Goal: Task Accomplishment & Management: Manage account settings

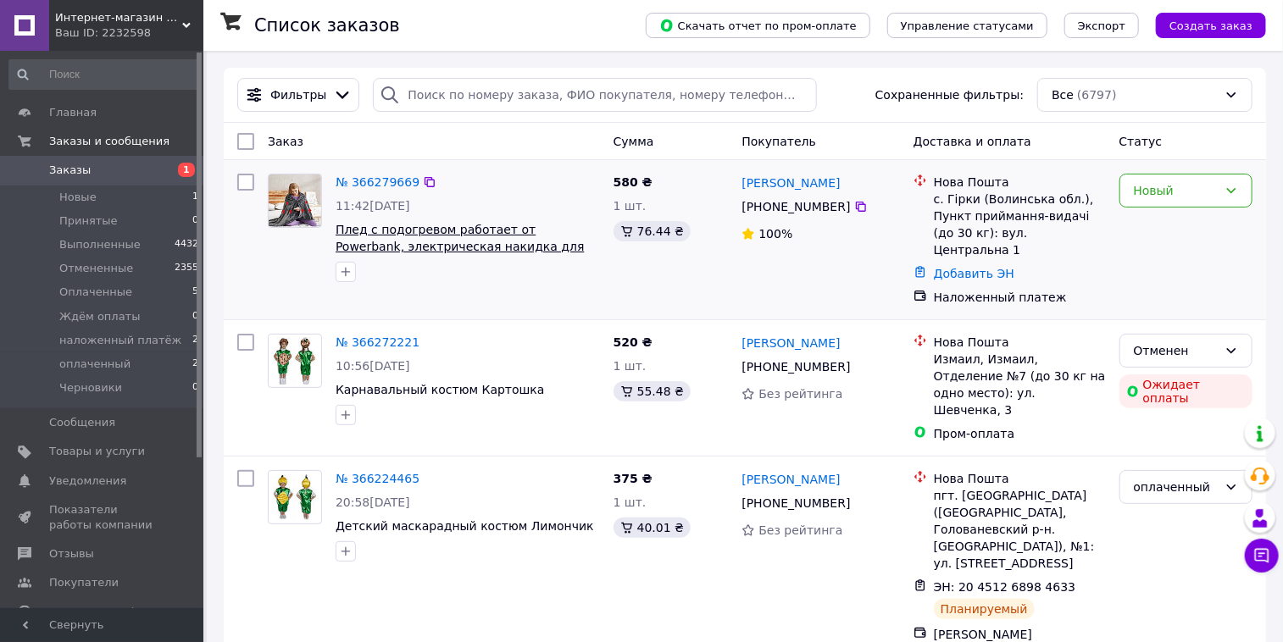
click at [429, 241] on span "Плед с подогревом работает от Powerbank, электрическая накидка для согревания в…" at bounding box center [460, 246] width 249 height 47
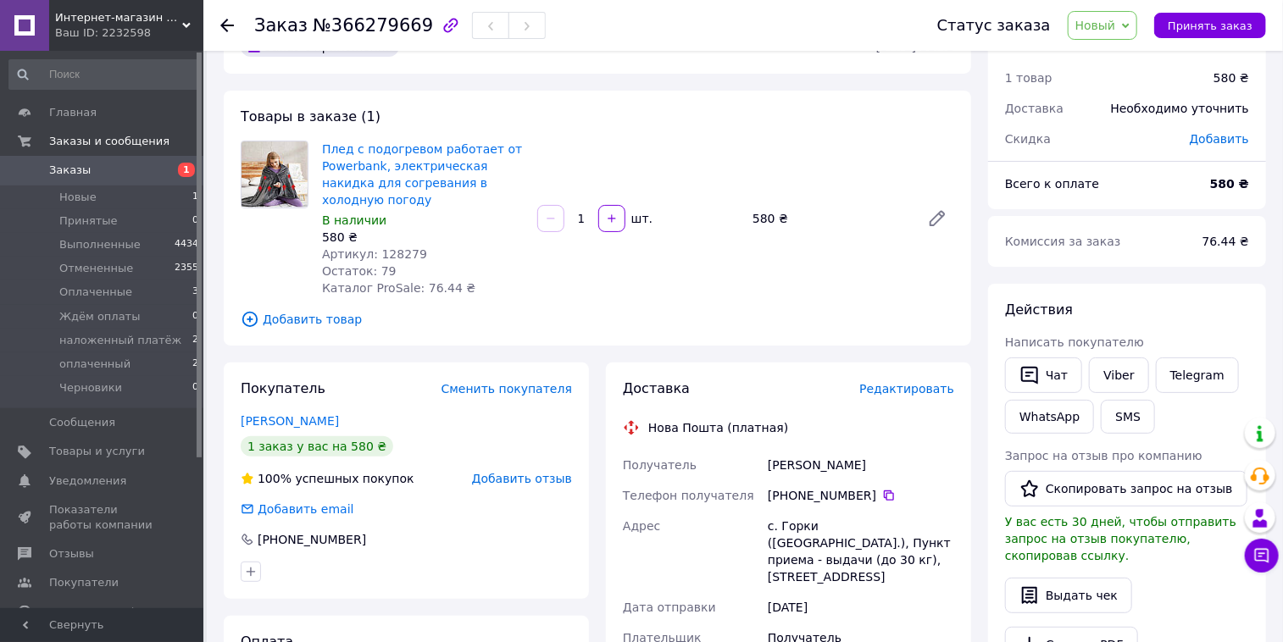
scroll to position [52, 0]
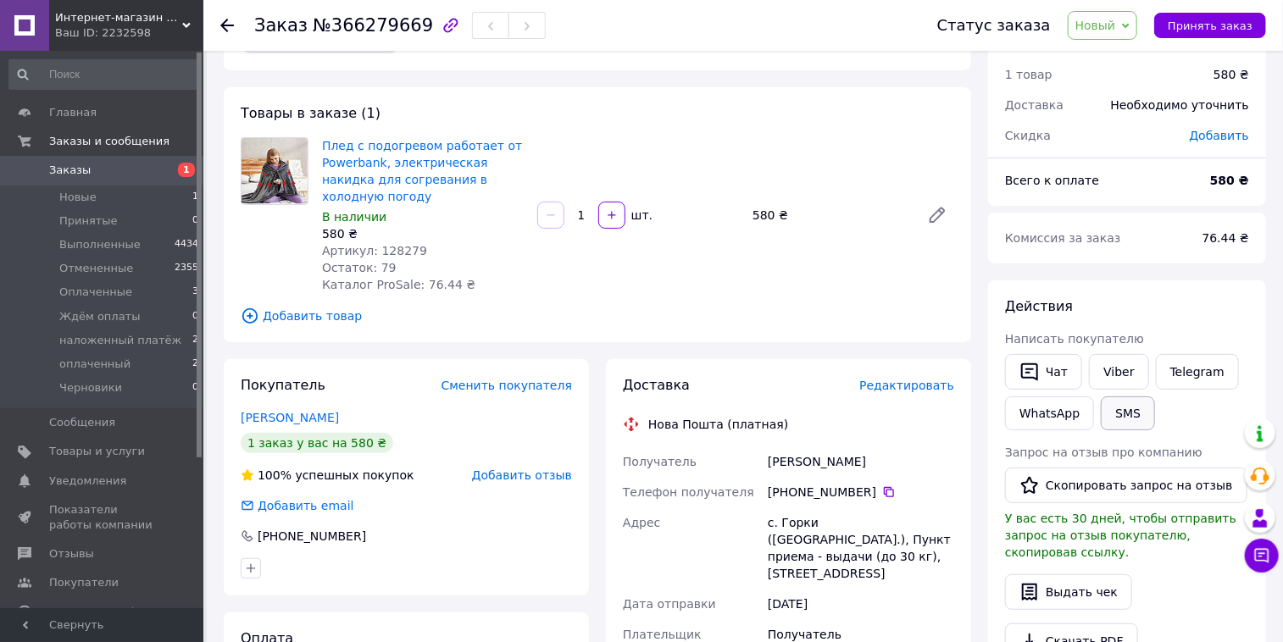
click at [1122, 397] on button "SMS" at bounding box center [1128, 414] width 54 height 34
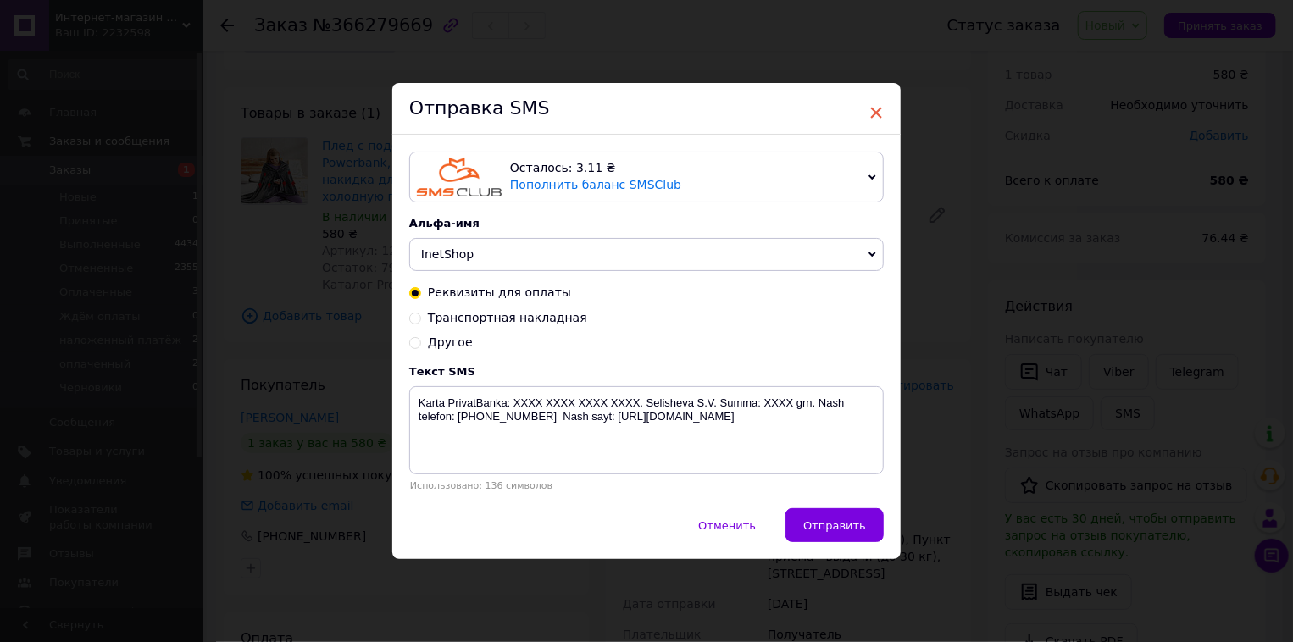
click at [871, 112] on span "×" at bounding box center [875, 112] width 15 height 29
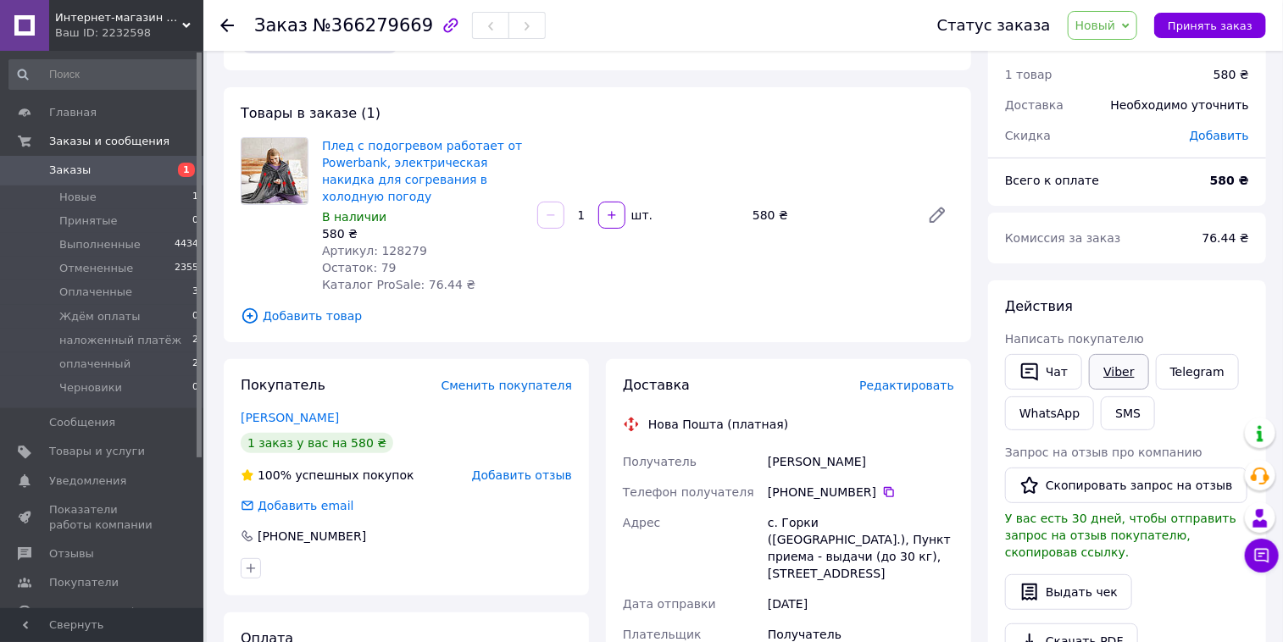
click at [1110, 372] on link "Viber" at bounding box center [1118, 372] width 59 height 36
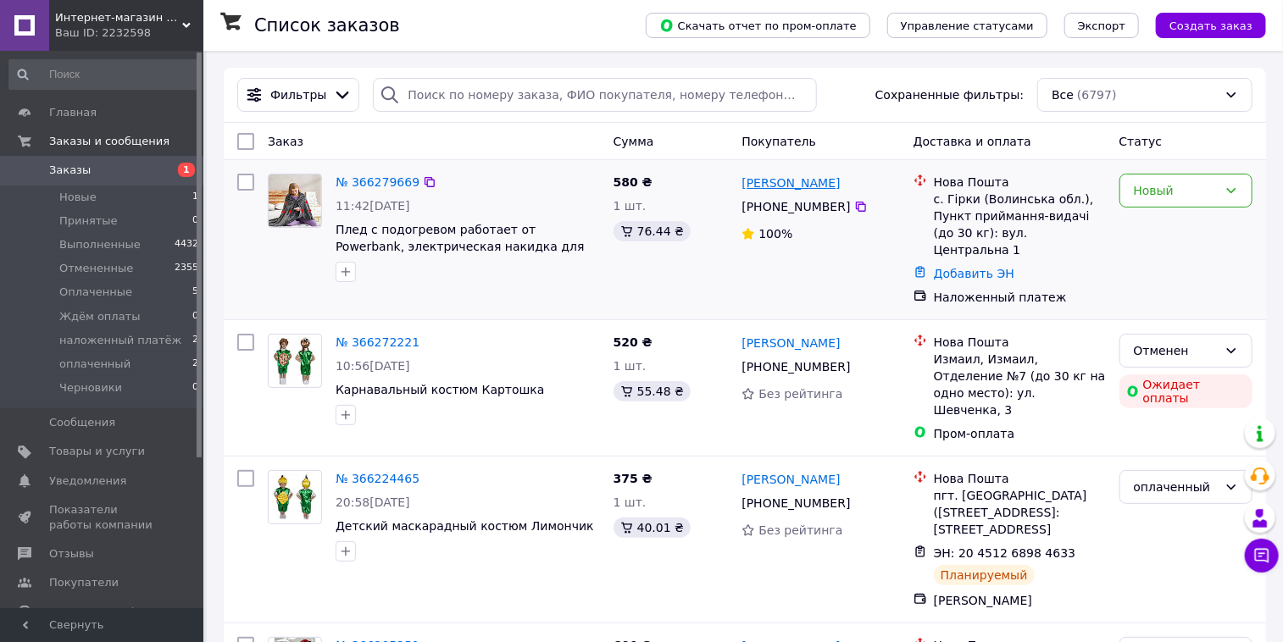
click at [790, 189] on link "[PERSON_NAME]" at bounding box center [790, 183] width 98 height 17
click at [397, 227] on span "Плед с подогревом работает от Powerbank, электрическая накидка для согревания в…" at bounding box center [460, 246] width 249 height 47
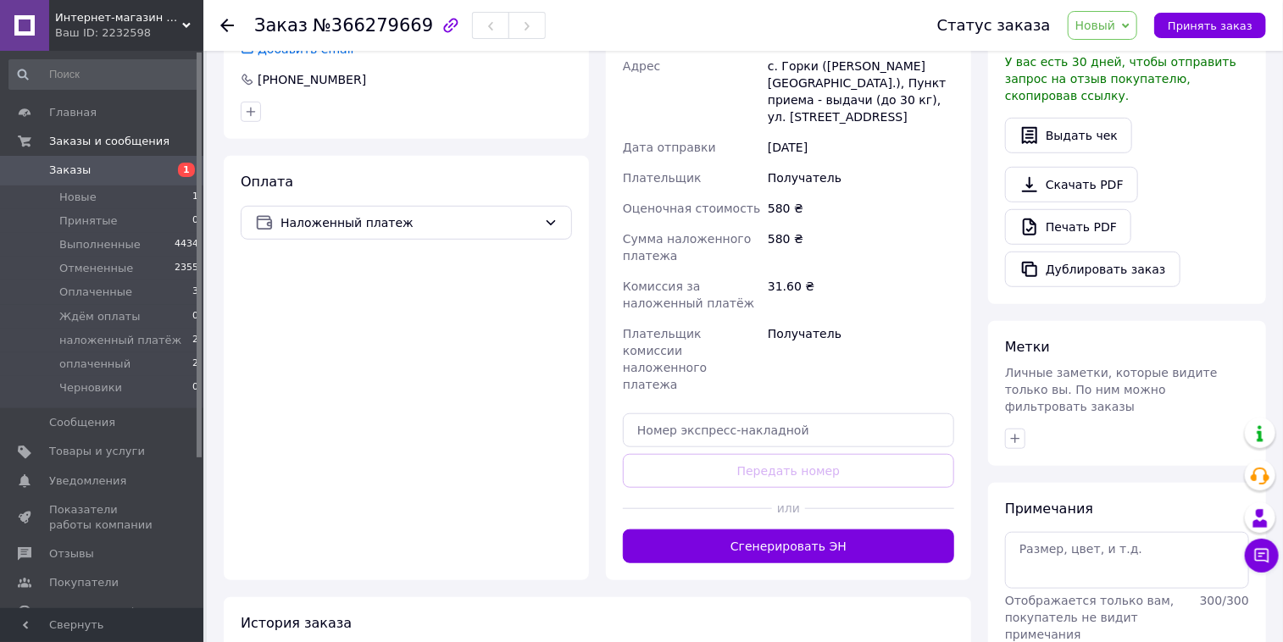
scroll to position [553, 0]
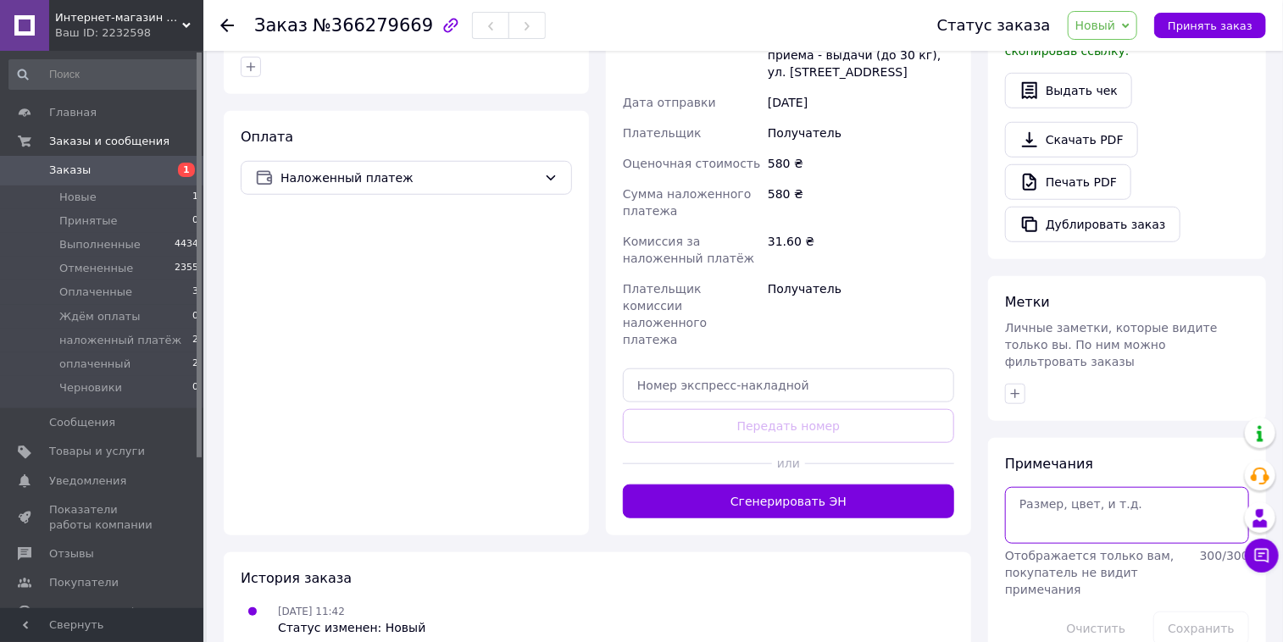
click at [1029, 487] on textarea at bounding box center [1127, 515] width 244 height 56
type textarea "не отв"
click at [1203, 612] on button "Сохранить" at bounding box center [1201, 629] width 96 height 34
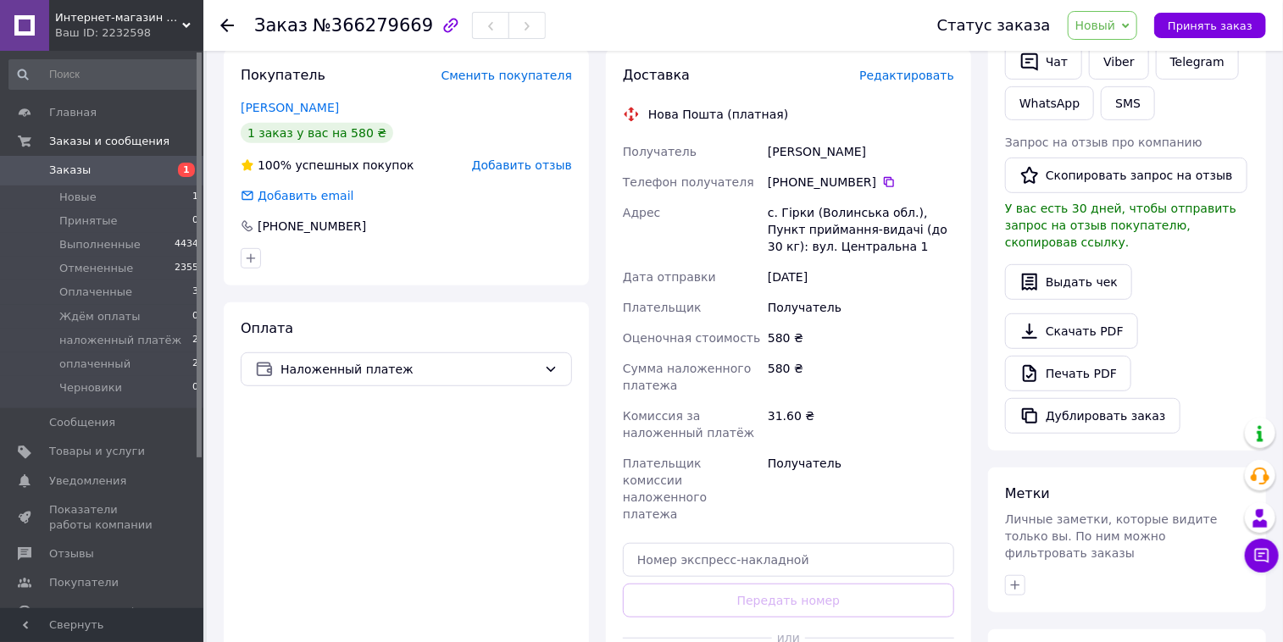
scroll to position [288, 0]
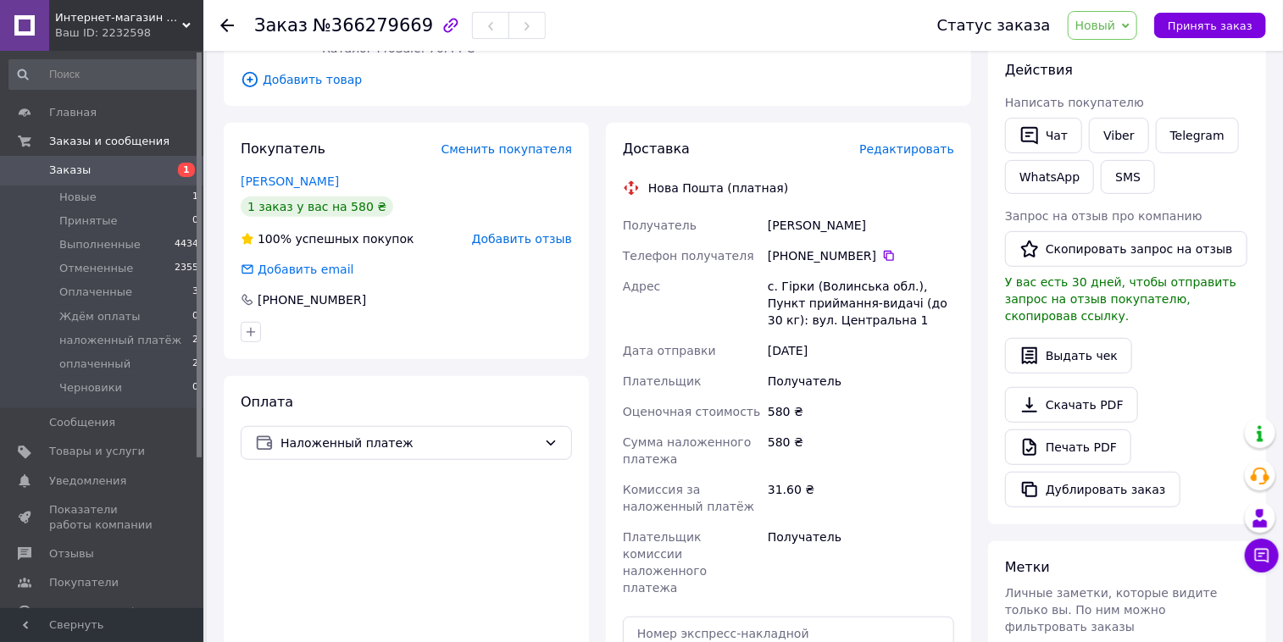
click at [291, 173] on div "Макарчук Ігор" at bounding box center [406, 181] width 331 height 17
click at [292, 175] on link "Макарчук Ігор" at bounding box center [290, 182] width 98 height 14
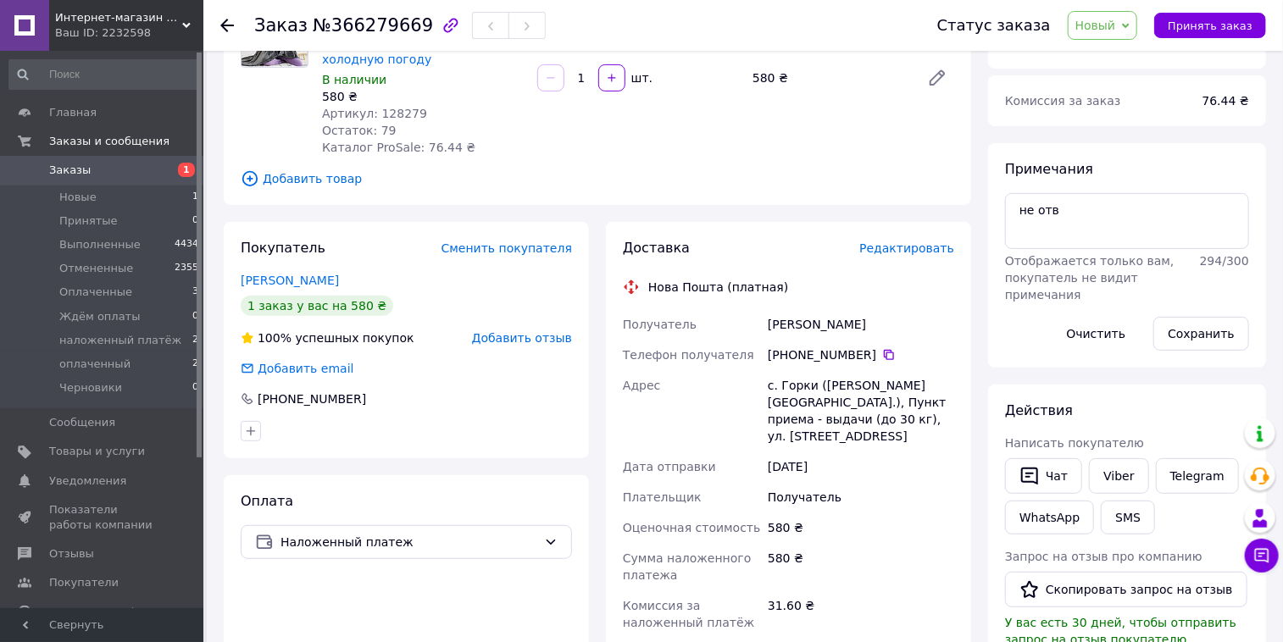
scroll to position [182, 0]
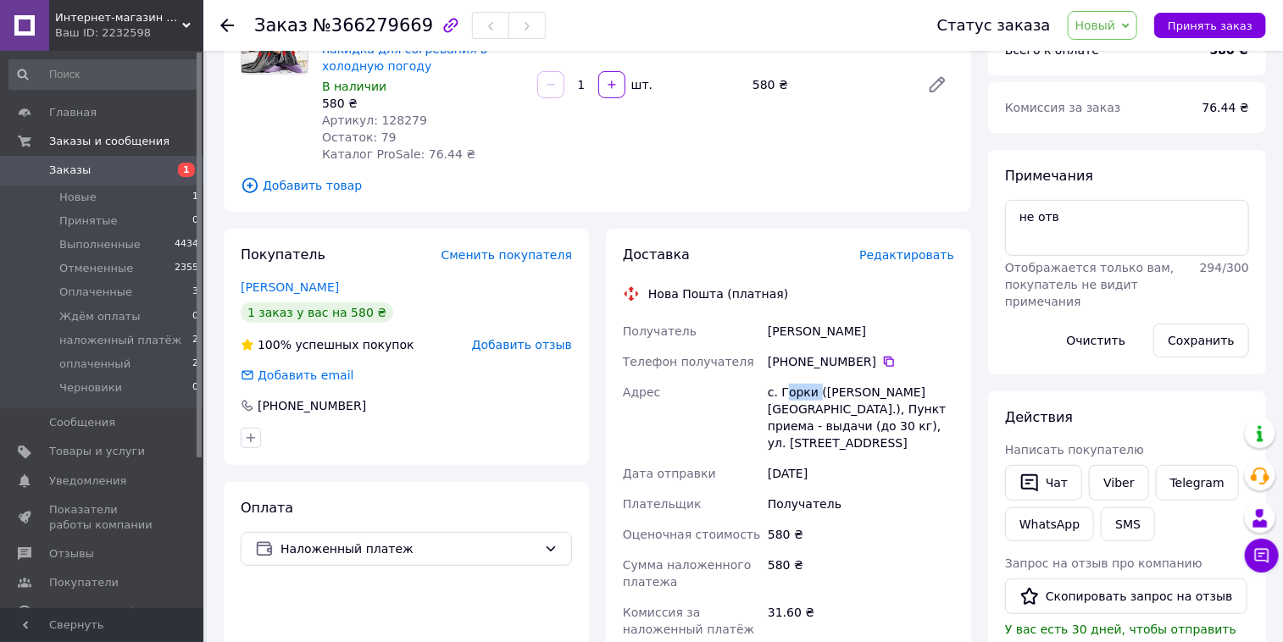
drag, startPoint x: 813, startPoint y: 380, endPoint x: 786, endPoint y: 381, distance: 27.2
click at [786, 381] on div "с. Горки (Волынская обл.), Пункт приема - выдачи (до 30 кг), ул. Центральная 1" at bounding box center [860, 417] width 193 height 81
click at [816, 389] on div "с. Горки (Волынская обл.), Пункт приема - выдачи (до 30 кг), ул. Центральная 1" at bounding box center [860, 417] width 193 height 81
drag, startPoint x: 809, startPoint y: 377, endPoint x: 779, endPoint y: 375, distance: 29.7
click at [779, 377] on div "с. Горки (Волынская обл.), Пункт приема - выдачи (до 30 кг), ул. Центральная 1" at bounding box center [860, 417] width 193 height 81
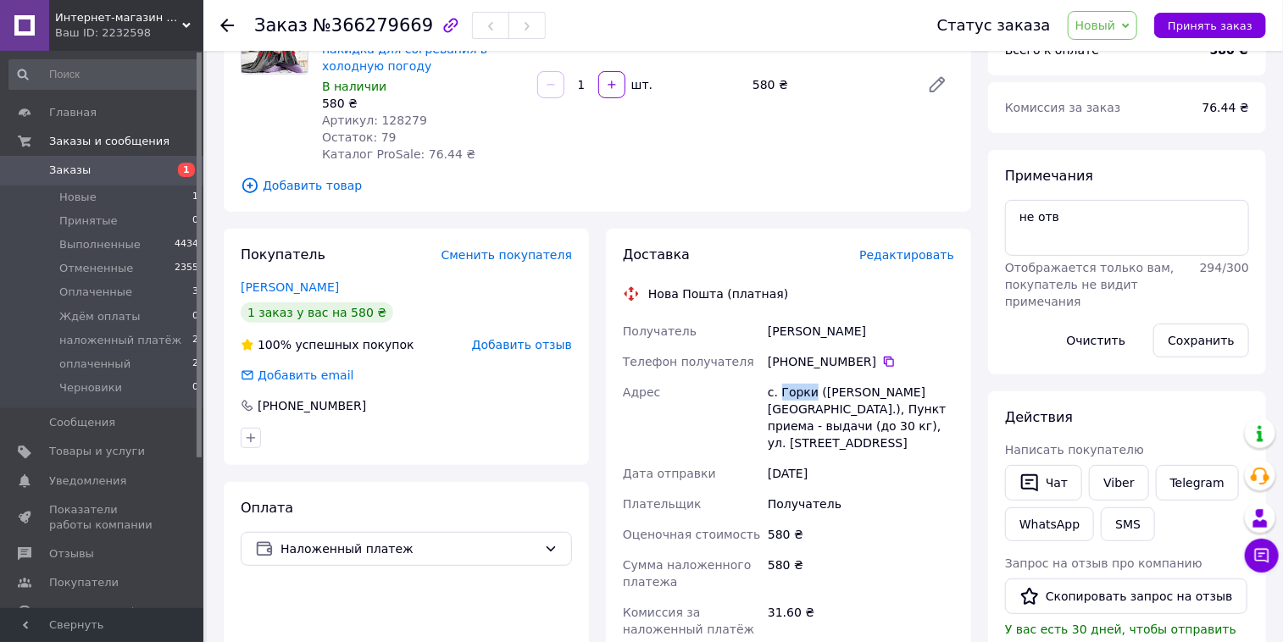
copy div "Горки"
drag, startPoint x: 825, startPoint y: 318, endPoint x: 864, endPoint y: 318, distance: 39.0
click at [864, 318] on div "Макарчук Ігор" at bounding box center [860, 331] width 193 height 31
copy div "Ігор"
drag, startPoint x: 822, startPoint y: 314, endPoint x: 763, endPoint y: 314, distance: 59.3
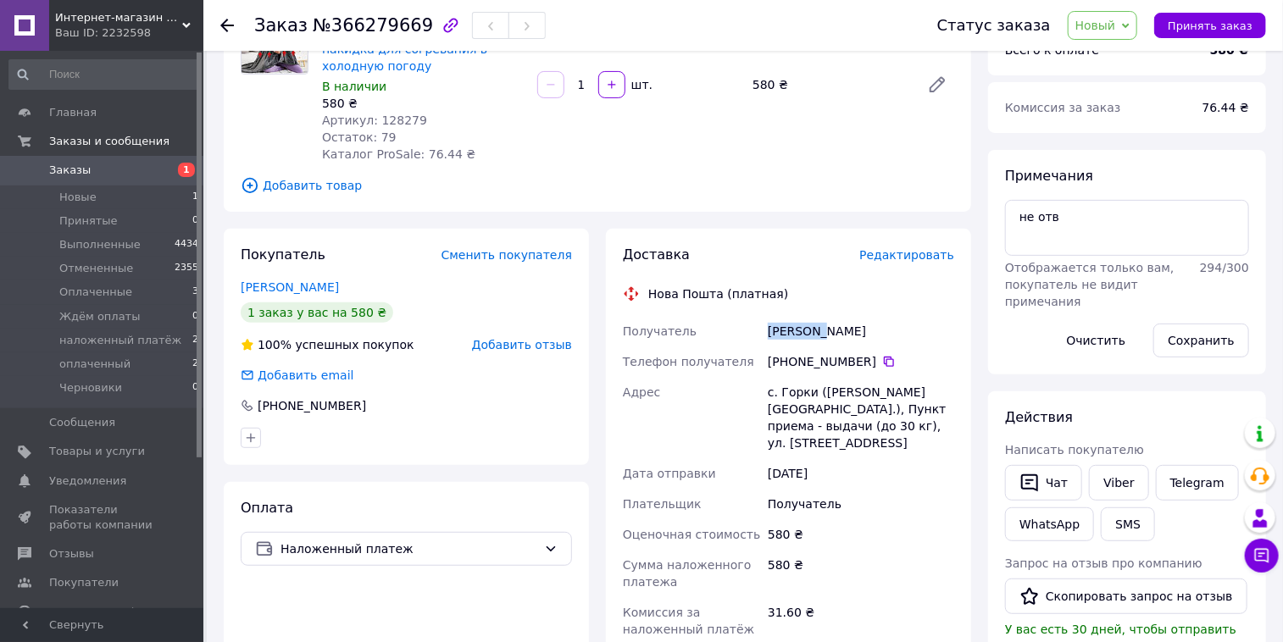
click at [763, 316] on div "Получатель Макарчук Ігор Телефон получателя +380 68 241 37 68   Адрес с. Горки …" at bounding box center [788, 521] width 338 height 410
copy div "Получатель Макарчук"
drag, startPoint x: 868, startPoint y: 347, endPoint x: 790, endPoint y: 348, distance: 78.0
click at [790, 353] on div "[PHONE_NUMBER]" at bounding box center [861, 361] width 186 height 17
copy div "0 68 241 37 68"
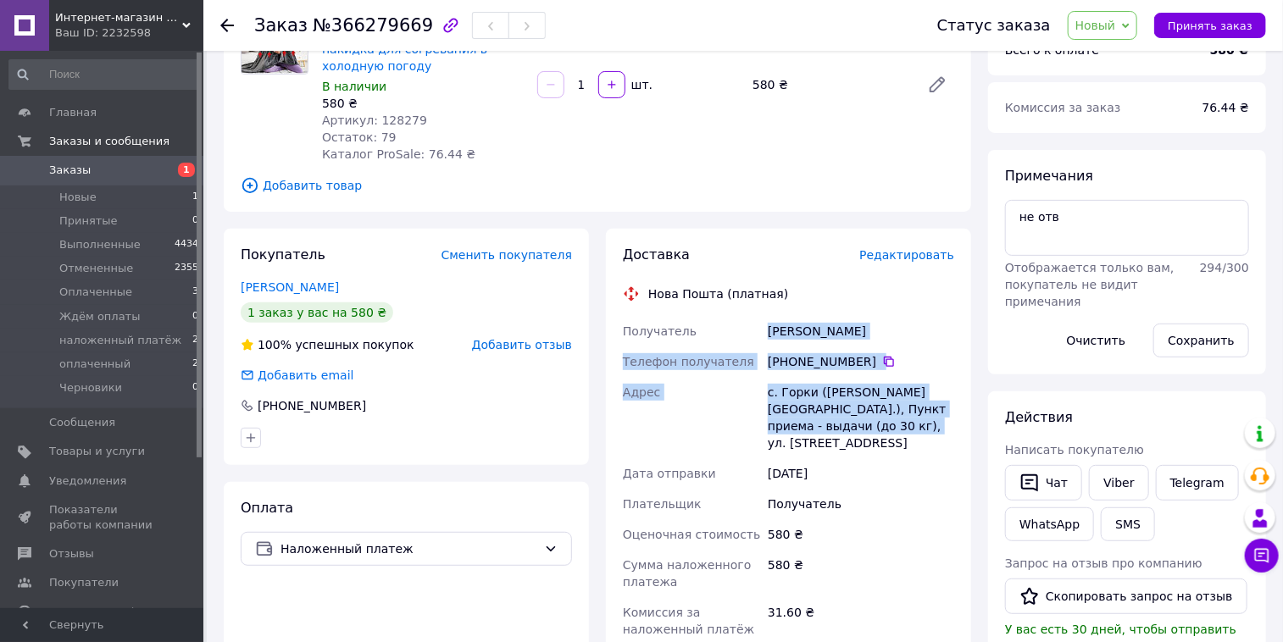
drag, startPoint x: 851, startPoint y: 407, endPoint x: 769, endPoint y: 319, distance: 119.9
click at [769, 319] on div "Получатель Макарчук Ігор Телефон получателя +380 68 241 37 68   Адрес с. Горки …" at bounding box center [788, 521] width 338 height 410
copy div "Макарчук Ігор Телефон получателя +380 68 241 37 68   Адрес с. Горки (Волынская …"
click at [1116, 25] on span "Новый" at bounding box center [1095, 26] width 41 height 14
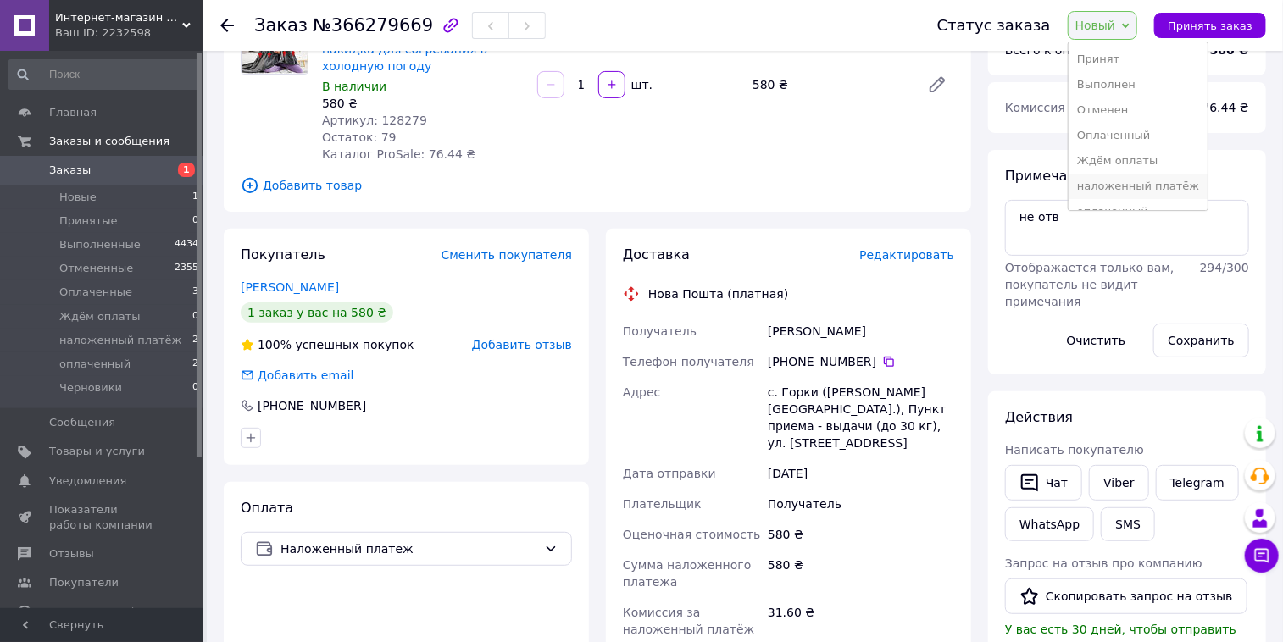
click at [1130, 186] on li "наложенный платёж" at bounding box center [1137, 186] width 139 height 25
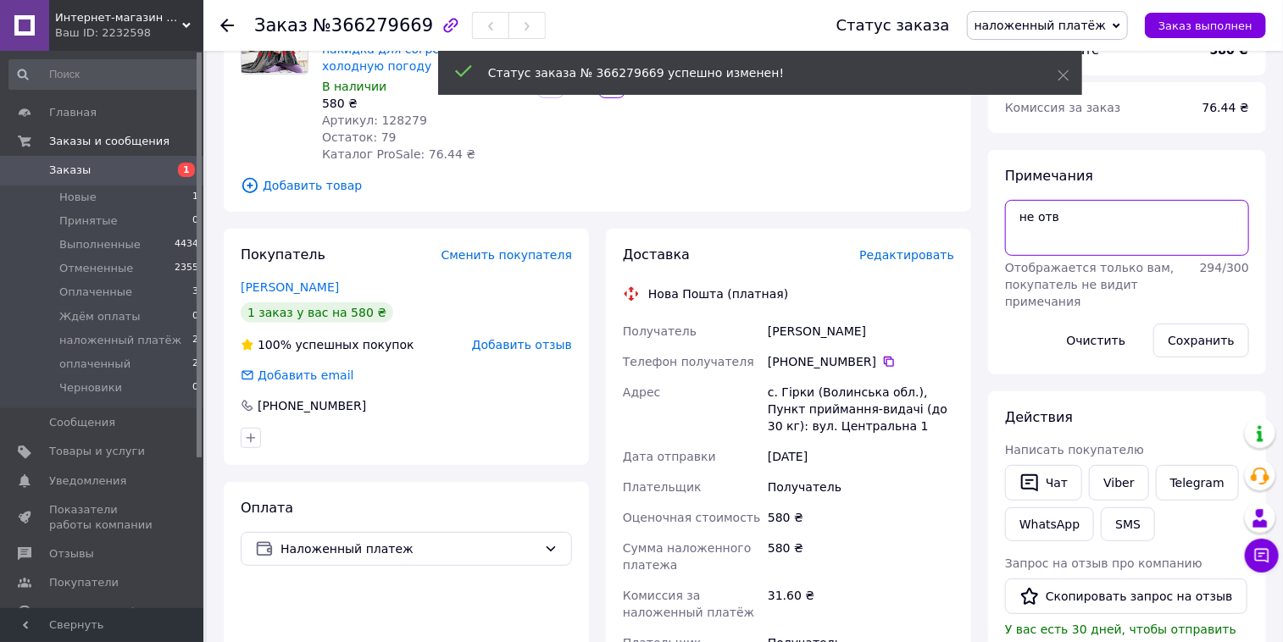
click at [1020, 210] on textarea "не отв" at bounding box center [1127, 228] width 244 height 56
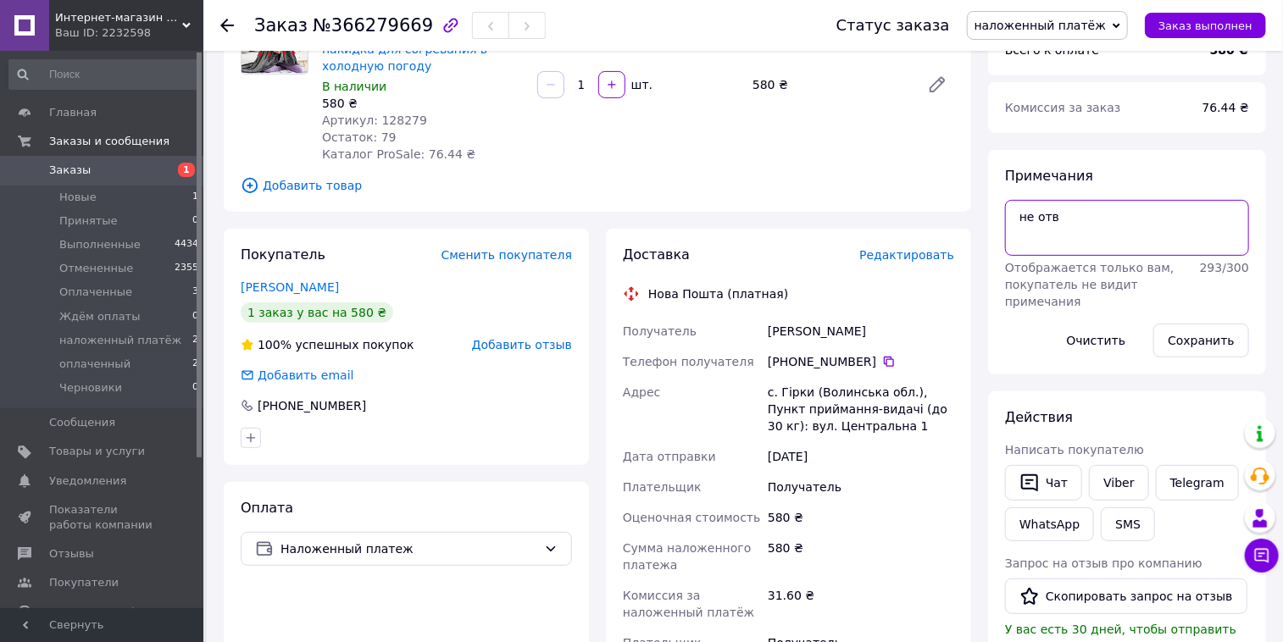
paste textarea "№ 9795360"
type textarea "№ 9795360 не отв"
click at [1213, 344] on button "Сохранить" at bounding box center [1201, 341] width 96 height 34
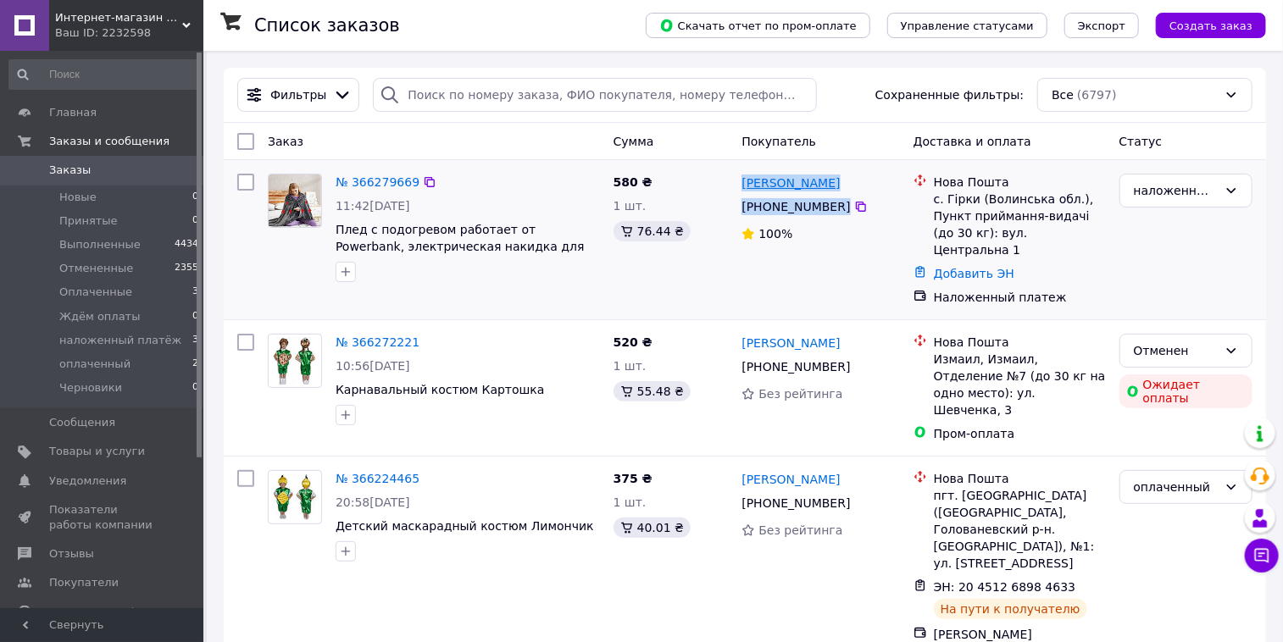
drag, startPoint x: 843, startPoint y: 208, endPoint x: 742, endPoint y: 186, distance: 103.0
click at [742, 186] on div "[PERSON_NAME] [PHONE_NUMBER]%" at bounding box center [820, 240] width 171 height 146
copy div "[PERSON_NAME] [PHONE_NUMBER]"
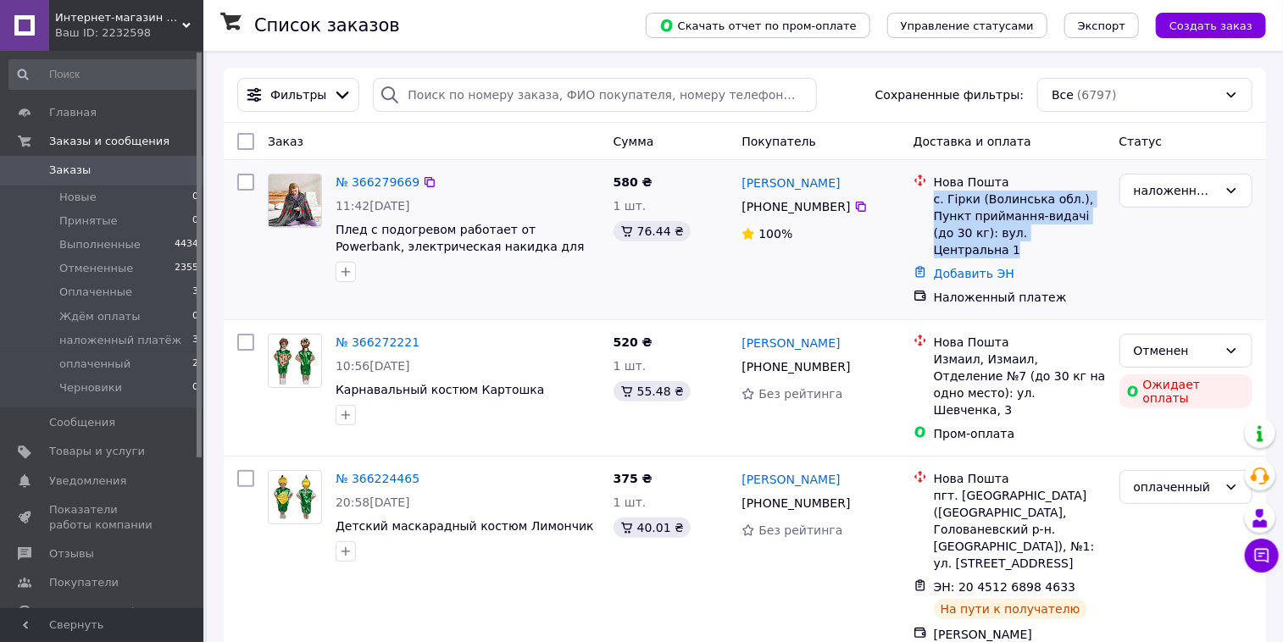
drag, startPoint x: 1034, startPoint y: 234, endPoint x: 933, endPoint y: 200, distance: 106.4
click at [934, 200] on div "с. Гірки (Волинська обл.), Пункт приймання-видачі (до 30 кг): вул. Центральна 1" at bounding box center [1020, 225] width 172 height 68
copy div "с. Гірки (Волинська обл.), Пункт приймання-видачі (до 30 кг): вул. Центральна 1"
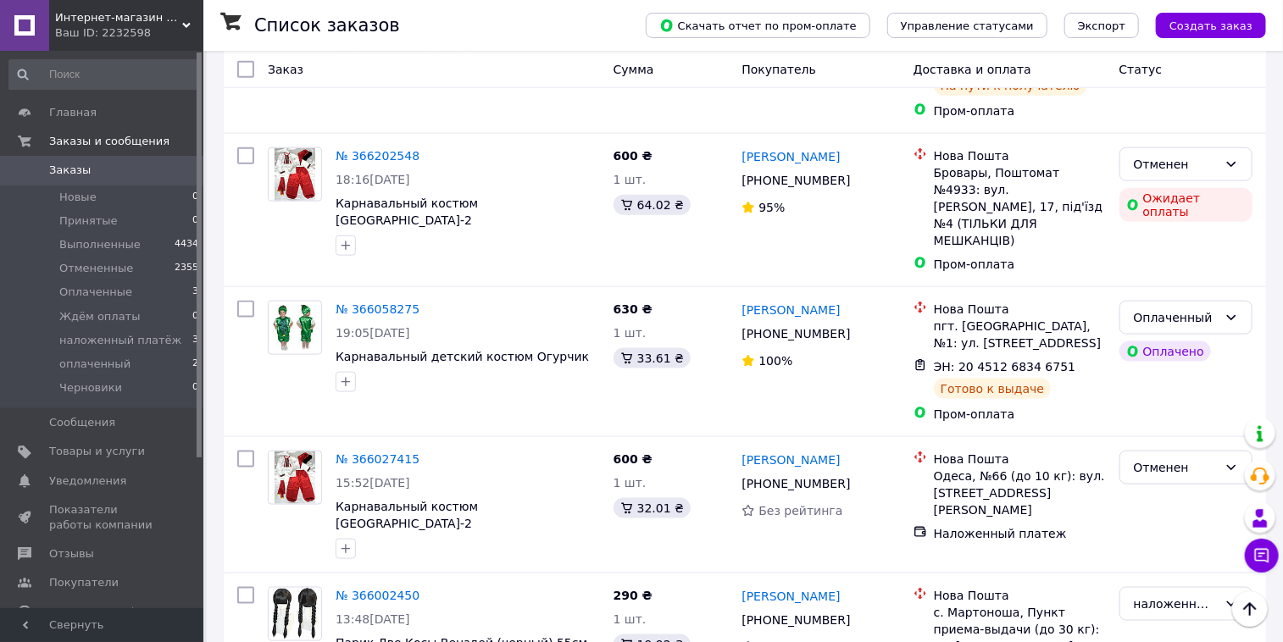
scroll to position [894, 0]
